Goal: Task Accomplishment & Management: Use online tool/utility

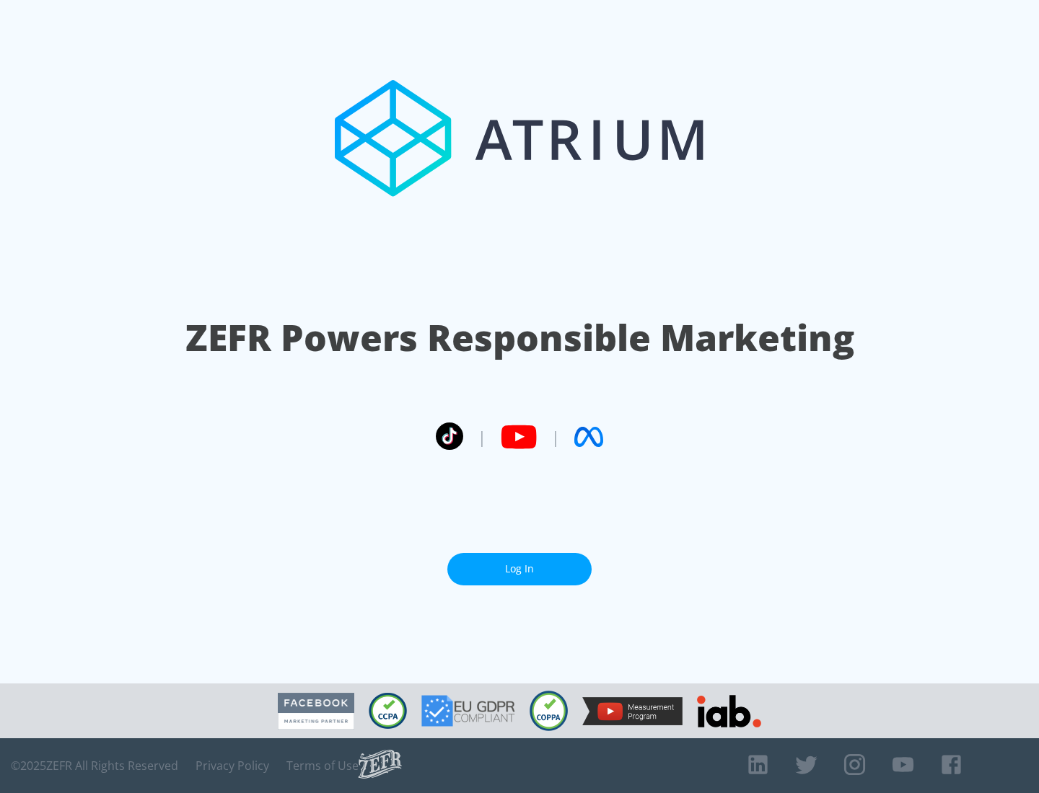
click at [519, 569] on link "Log In" at bounding box center [519, 569] width 144 height 32
